Goal: Information Seeking & Learning: Learn about a topic

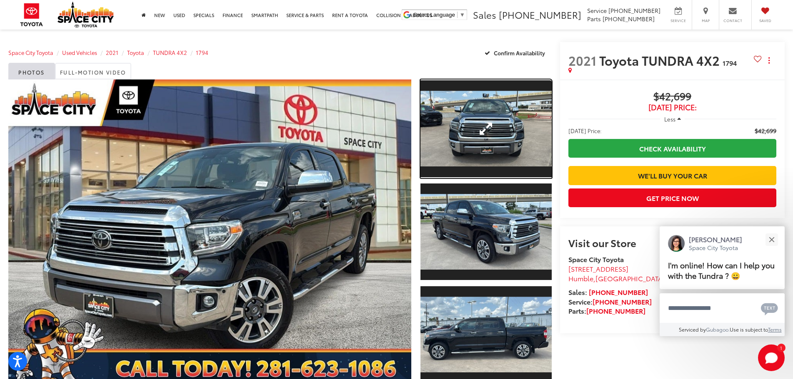
click at [496, 141] on link "Expand Photo 1" at bounding box center [486, 129] width 132 height 99
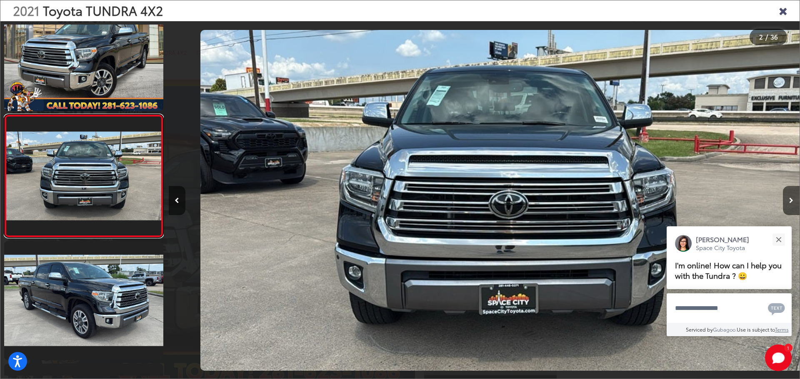
scroll to position [0, 631]
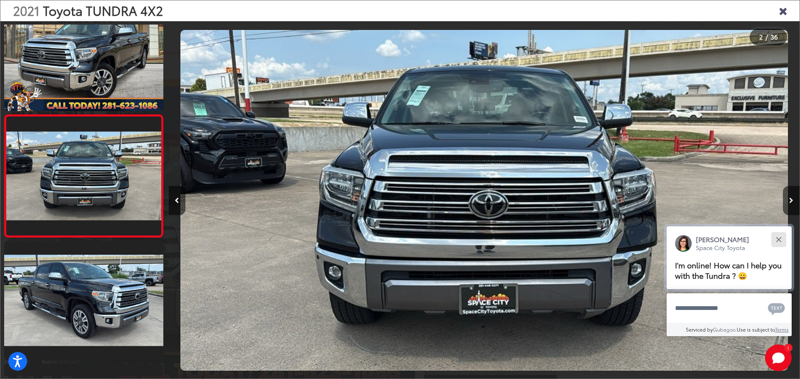
click at [784, 239] on button "Close" at bounding box center [778, 240] width 18 height 18
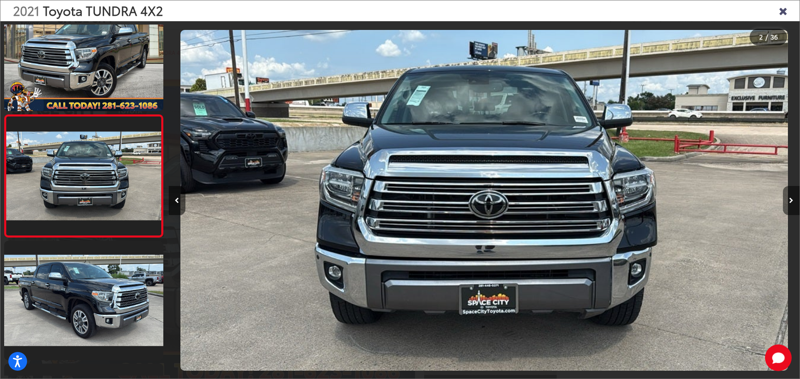
click at [792, 206] on button "Next image" at bounding box center [791, 200] width 17 height 29
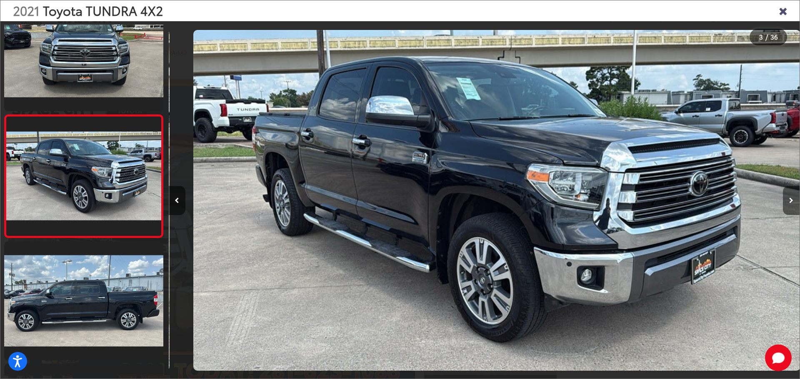
scroll to position [0, 1261]
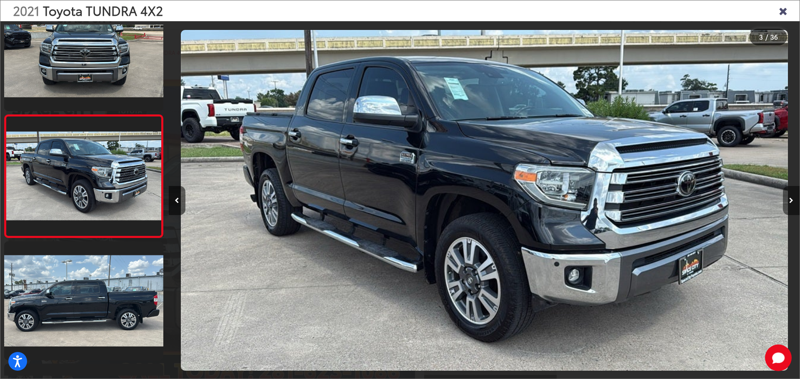
click at [792, 208] on button "Next image" at bounding box center [791, 200] width 17 height 29
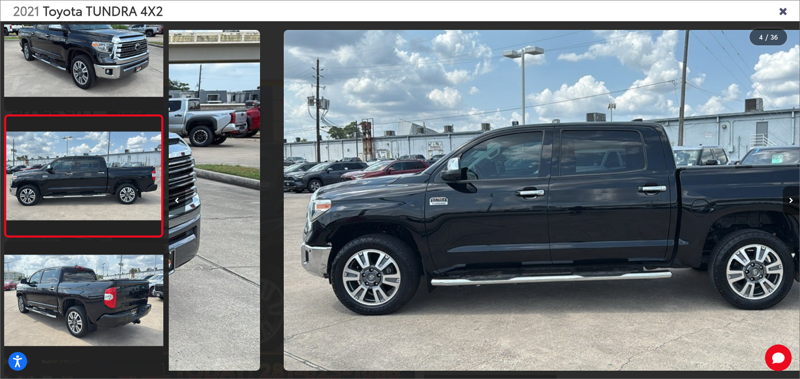
scroll to position [0, 1892]
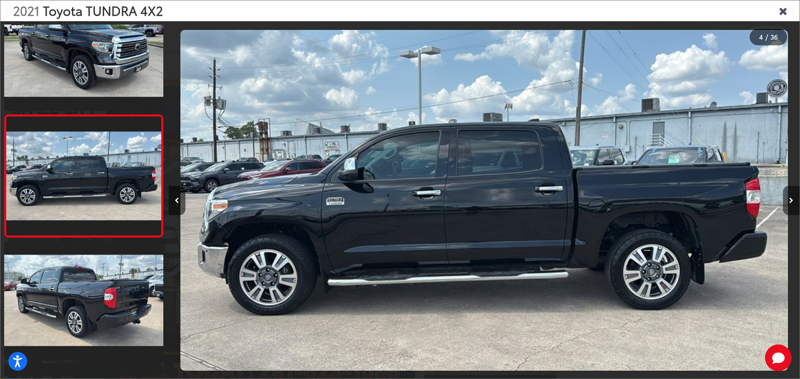
click at [792, 208] on button "Next image" at bounding box center [791, 200] width 17 height 29
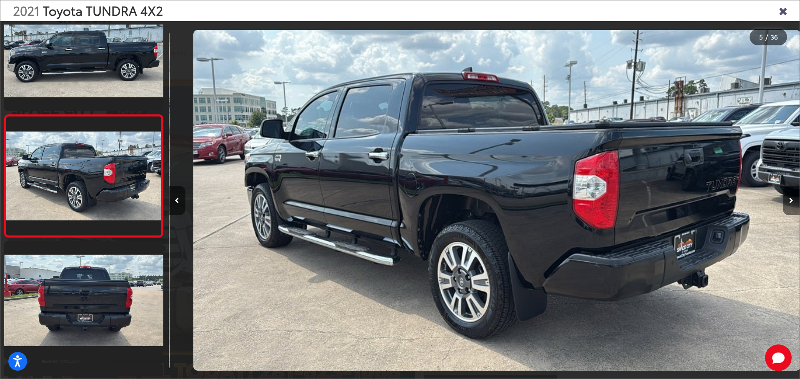
scroll to position [0, 2523]
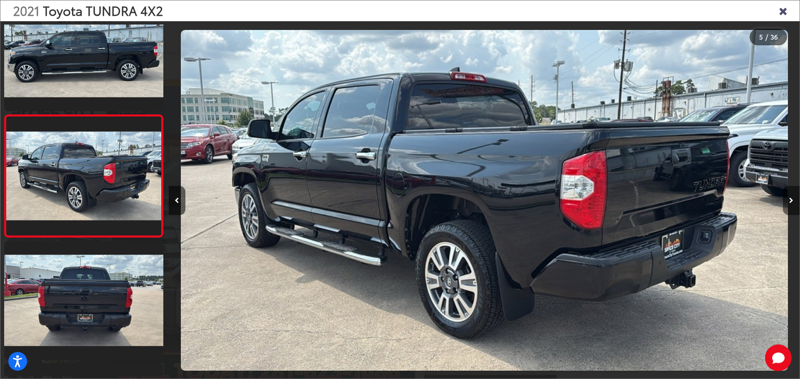
click at [792, 208] on button "Next image" at bounding box center [791, 200] width 17 height 29
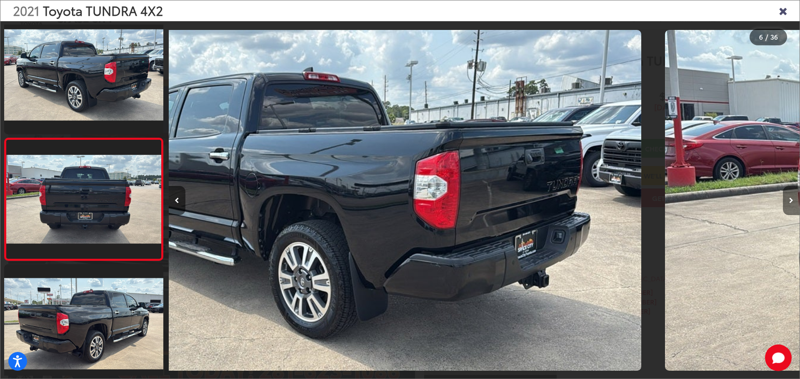
scroll to position [523, 0]
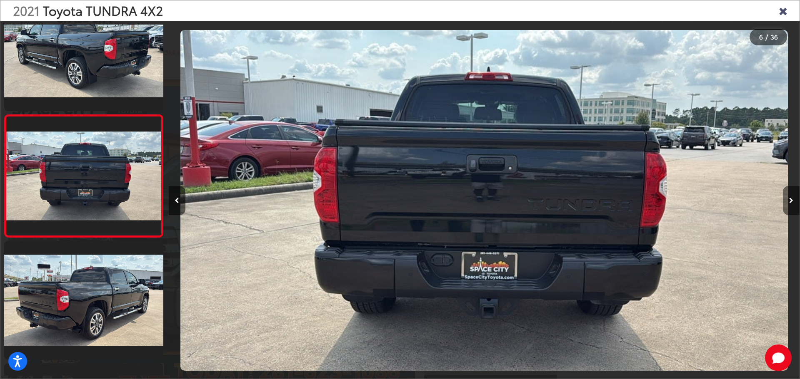
click at [792, 208] on button "Next image" at bounding box center [791, 200] width 17 height 29
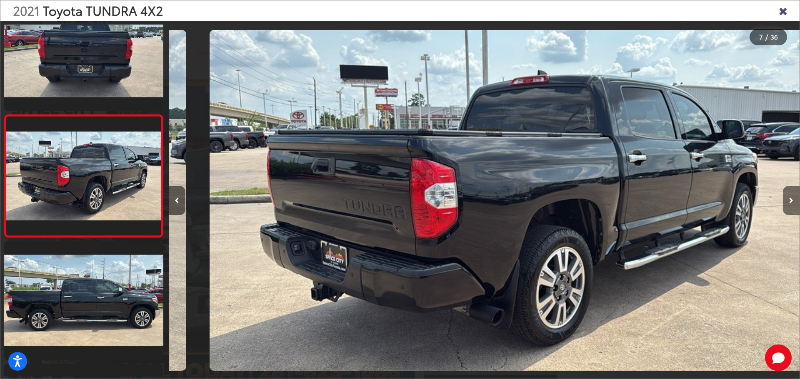
scroll to position [0, 0]
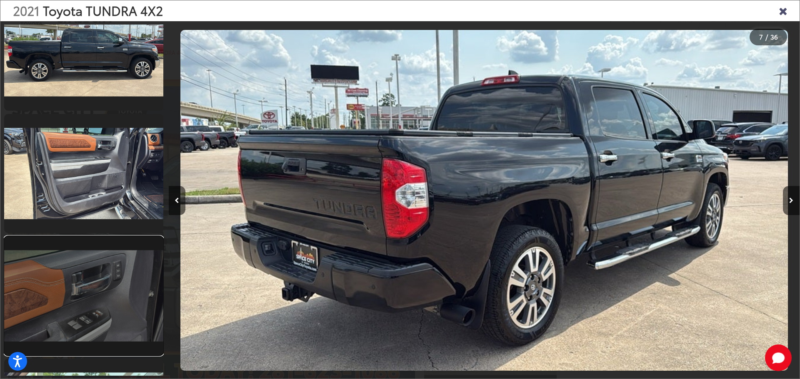
click at [91, 272] on link at bounding box center [83, 296] width 159 height 119
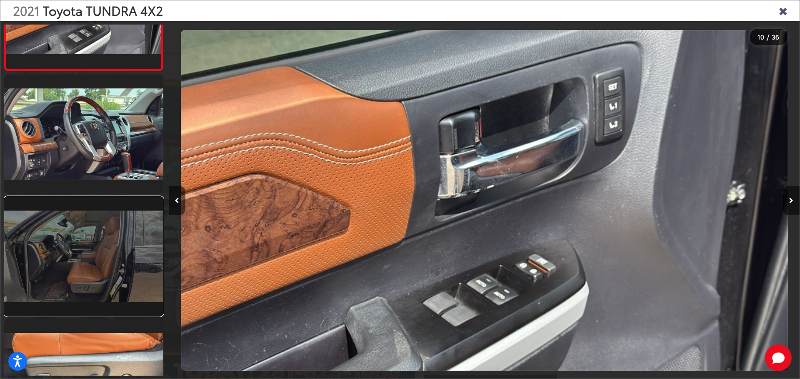
click at [94, 247] on link at bounding box center [83, 256] width 159 height 119
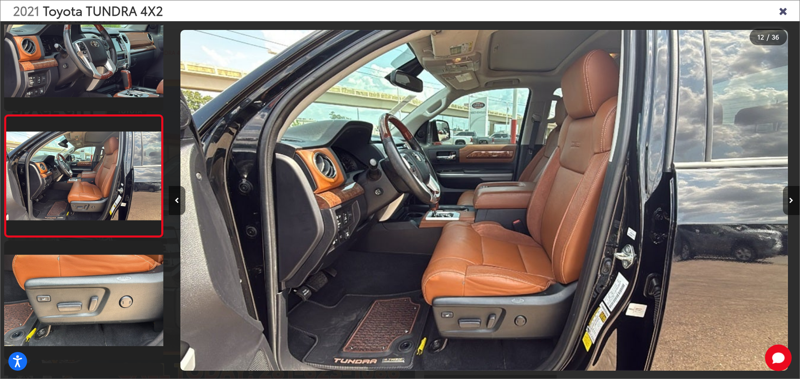
drag, startPoint x: 785, startPoint y: 10, endPoint x: 780, endPoint y: 14, distance: 6.6
click at [785, 10] on icon "Close gallery" at bounding box center [782, 10] width 8 height 11
